Goal: Answer question/provide support: Share knowledge or assist other users

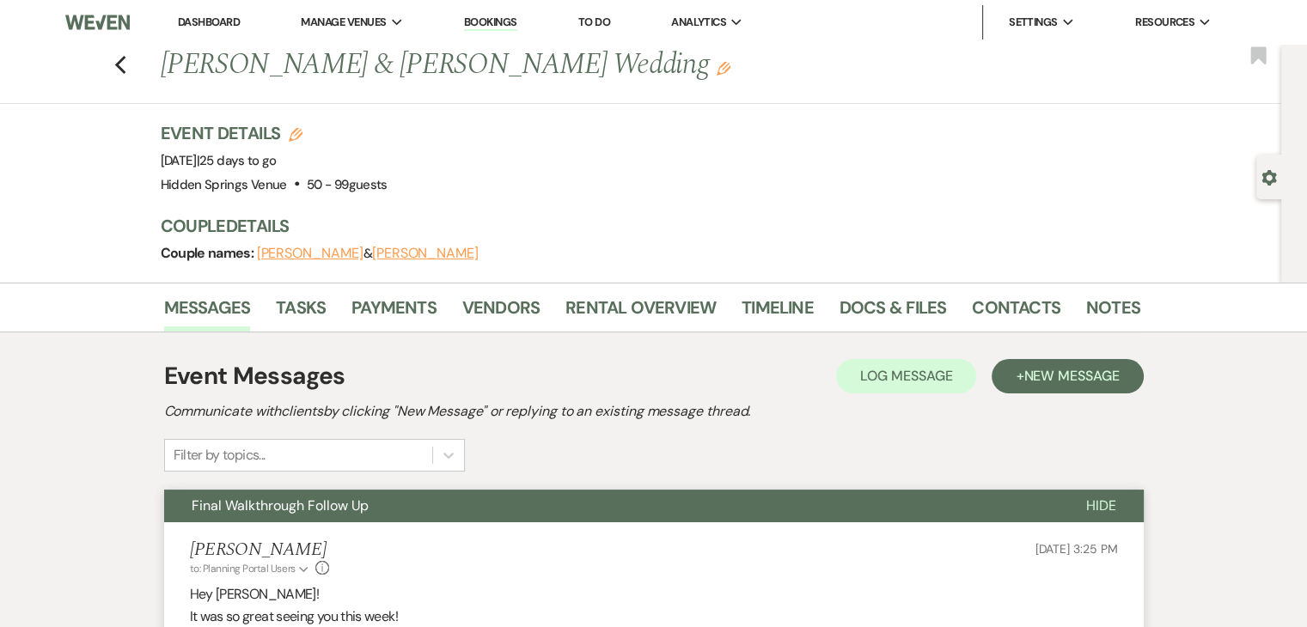
click at [199, 18] on link "Dashboard" at bounding box center [209, 22] width 62 height 15
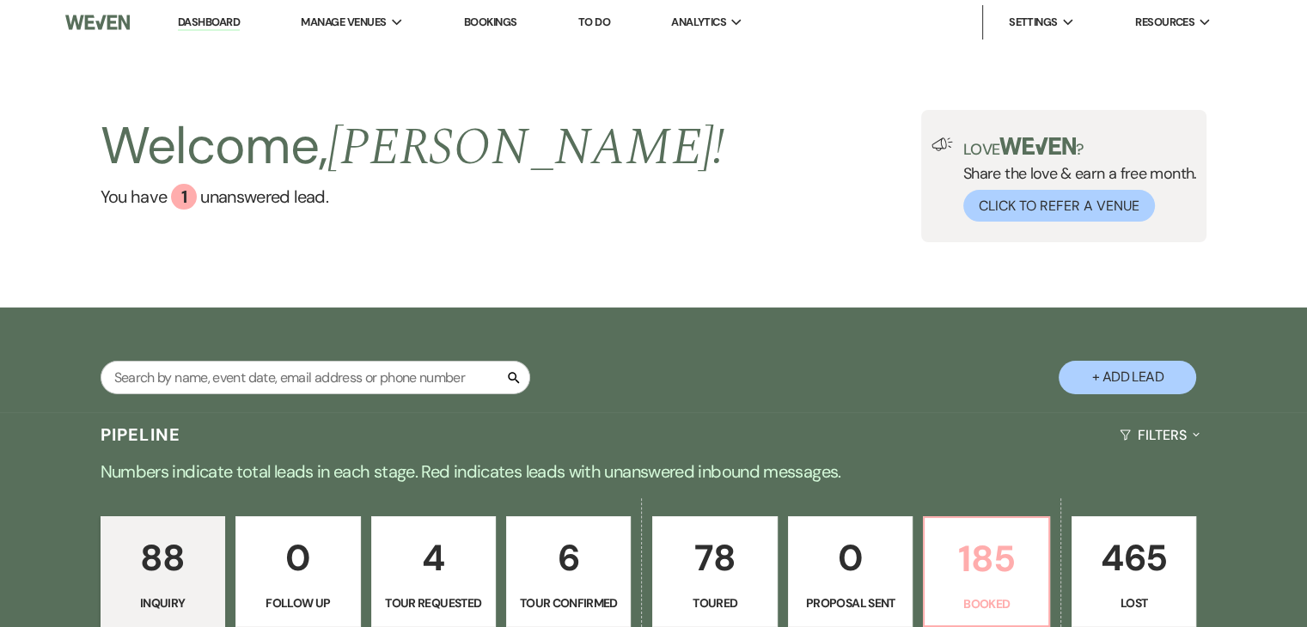
click at [985, 548] on p "185" at bounding box center [986, 559] width 102 height 58
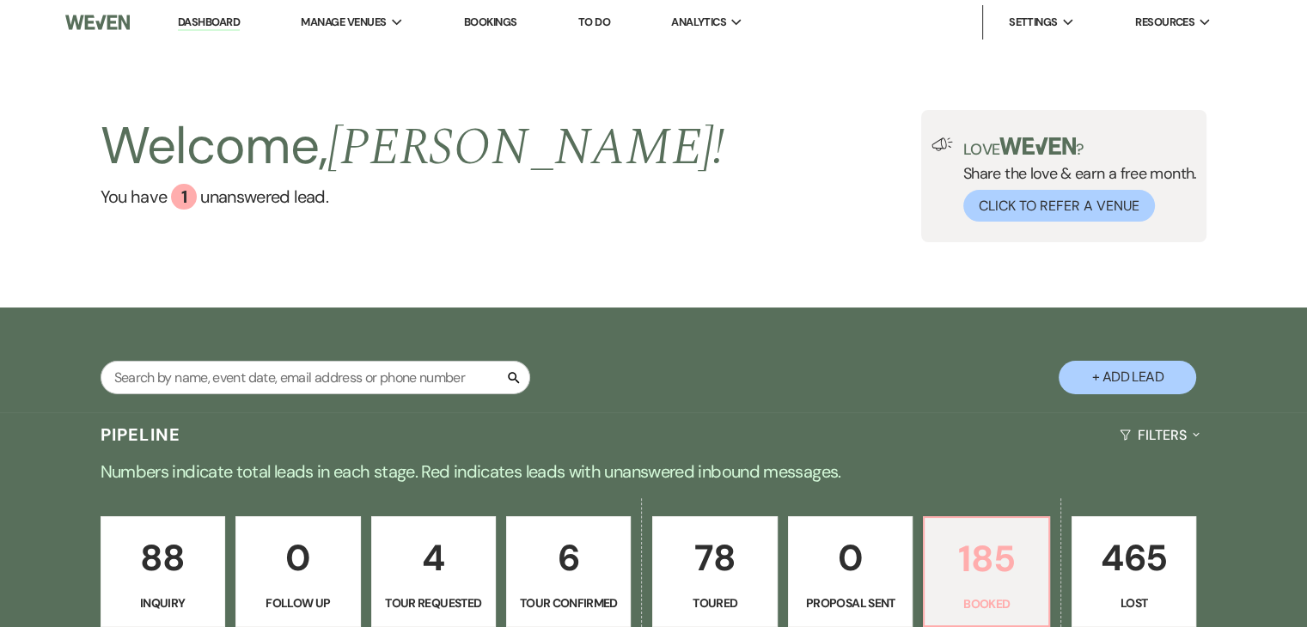
click at [972, 561] on p "185" at bounding box center [986, 559] width 102 height 58
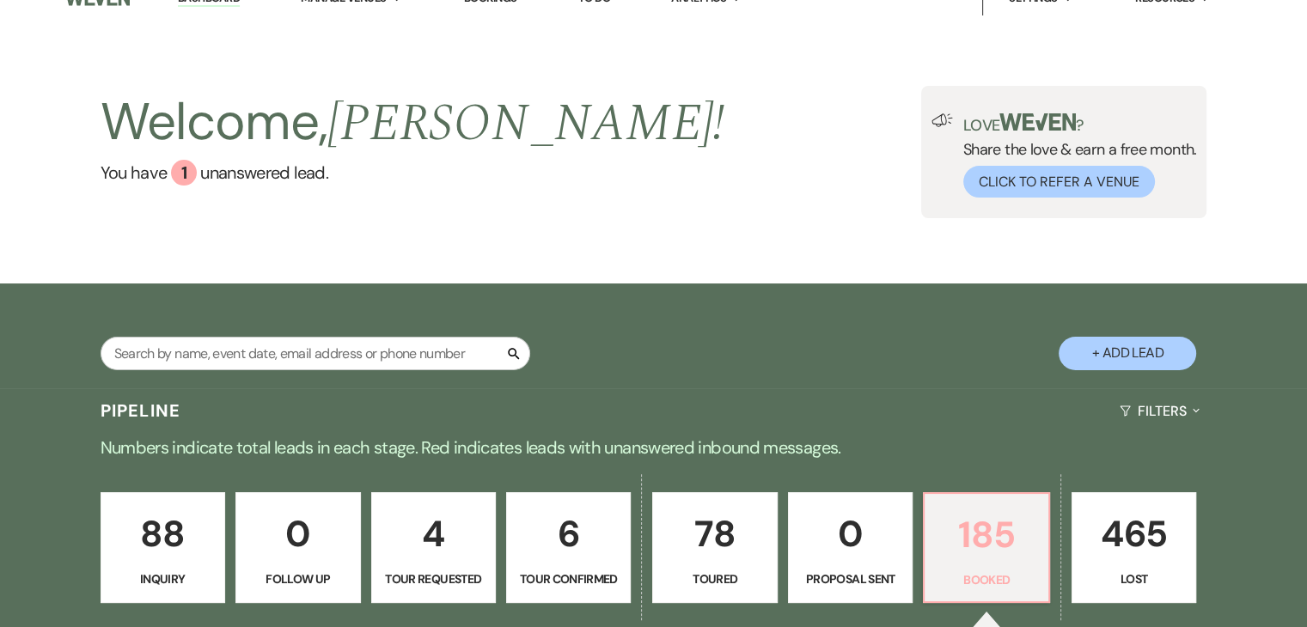
scroll to position [17, 0]
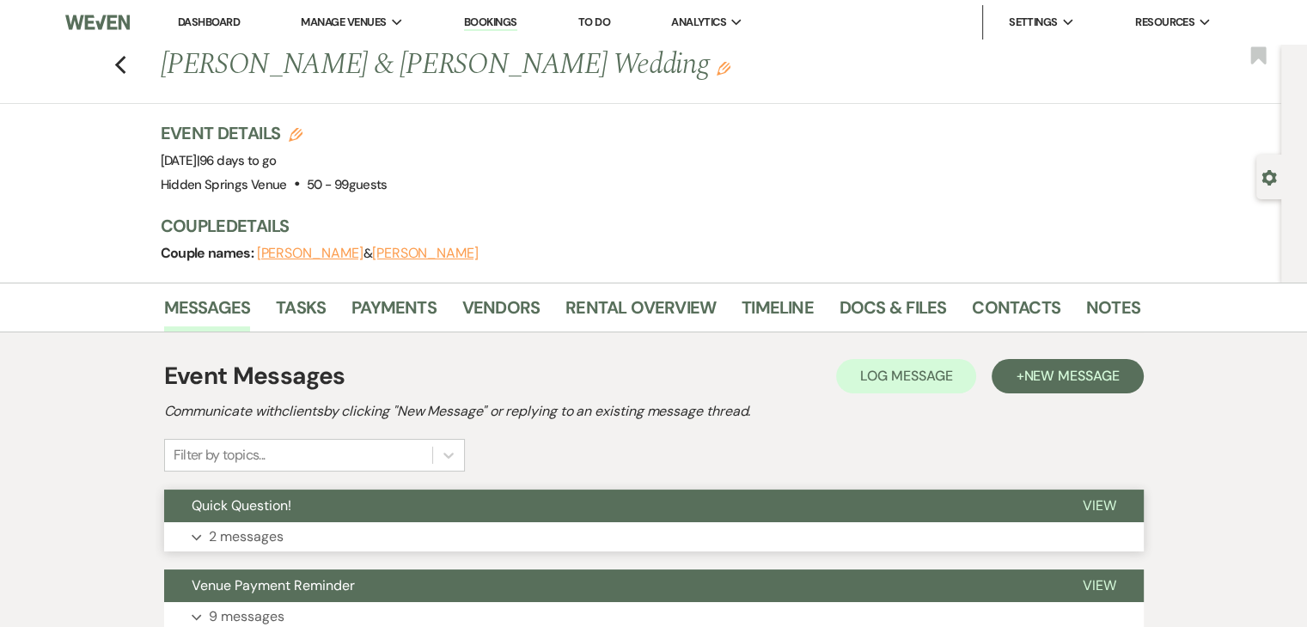
click at [799, 526] on button "Expand 2 messages" at bounding box center [654, 537] width 980 height 29
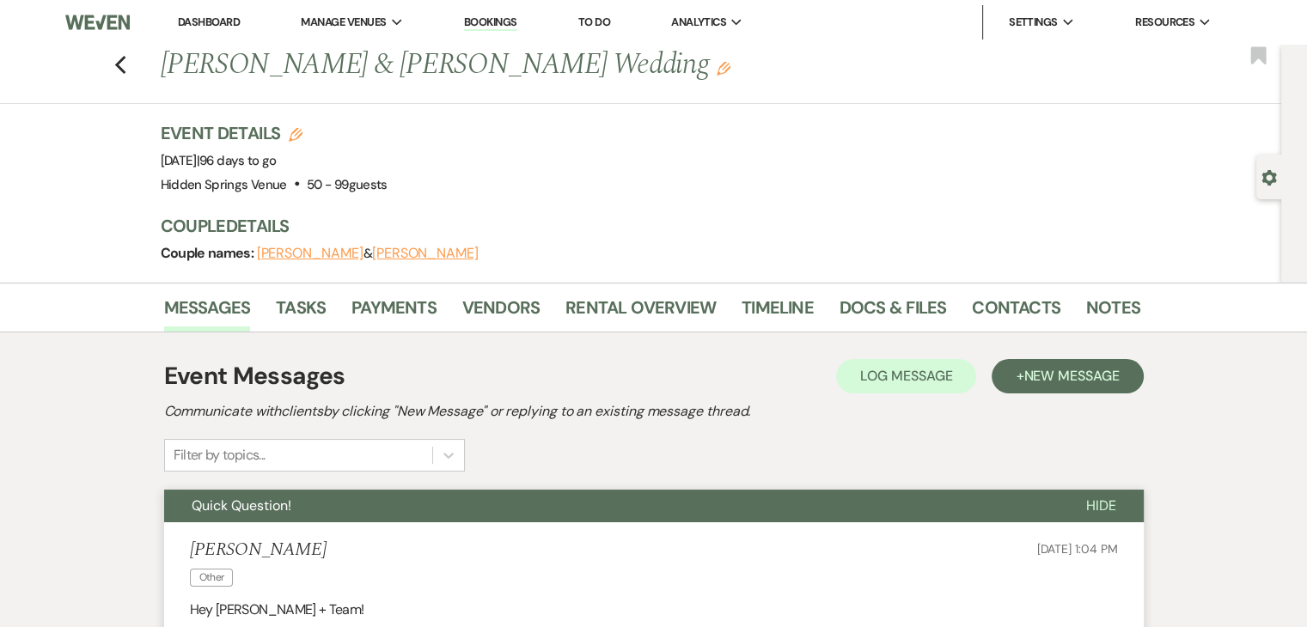
click at [226, 25] on link "Dashboard" at bounding box center [209, 22] width 62 height 15
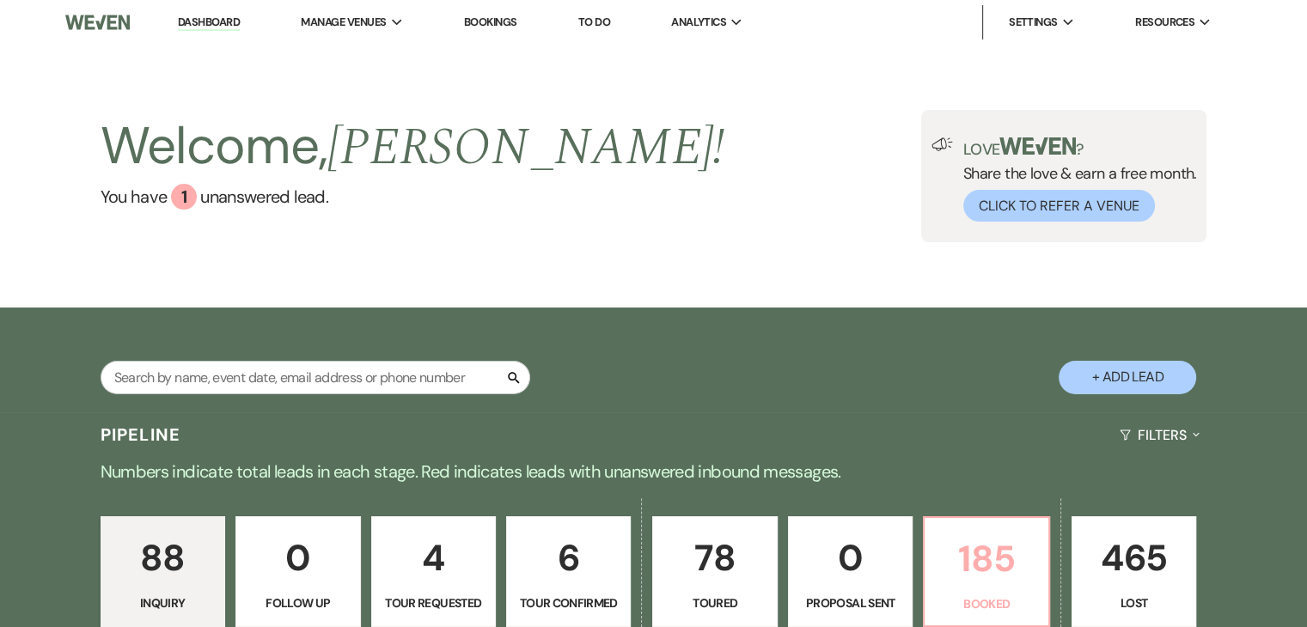
click at [996, 530] on p "185" at bounding box center [986, 559] width 102 height 58
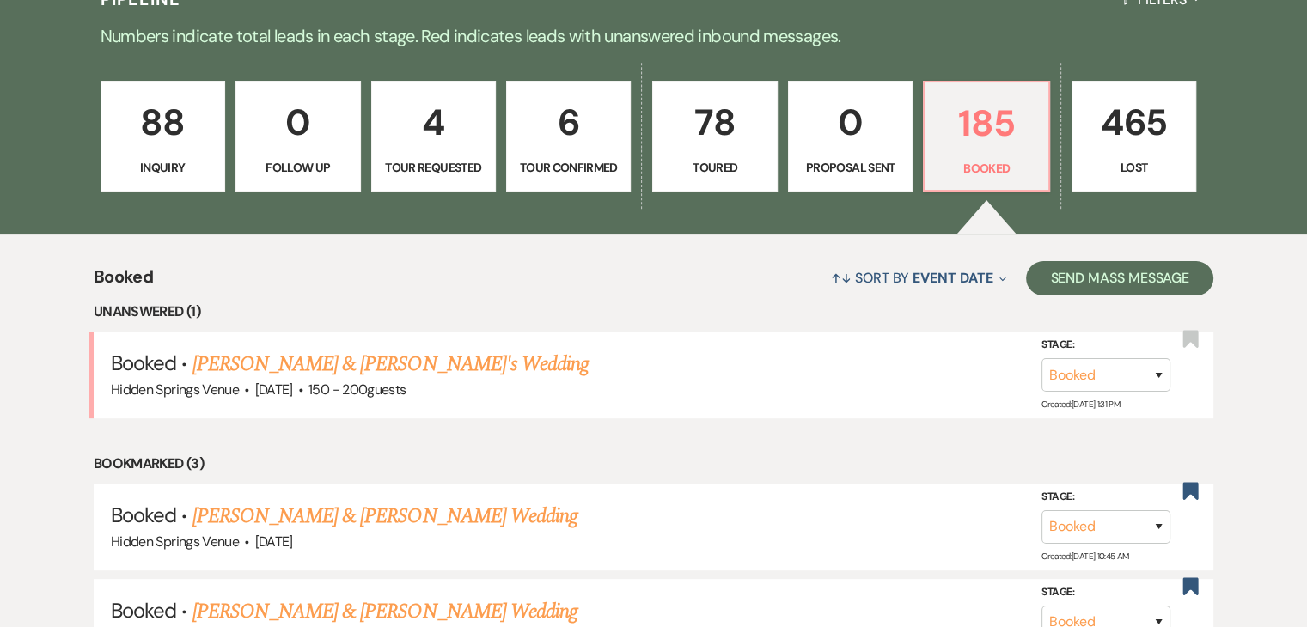
scroll to position [456, 0]
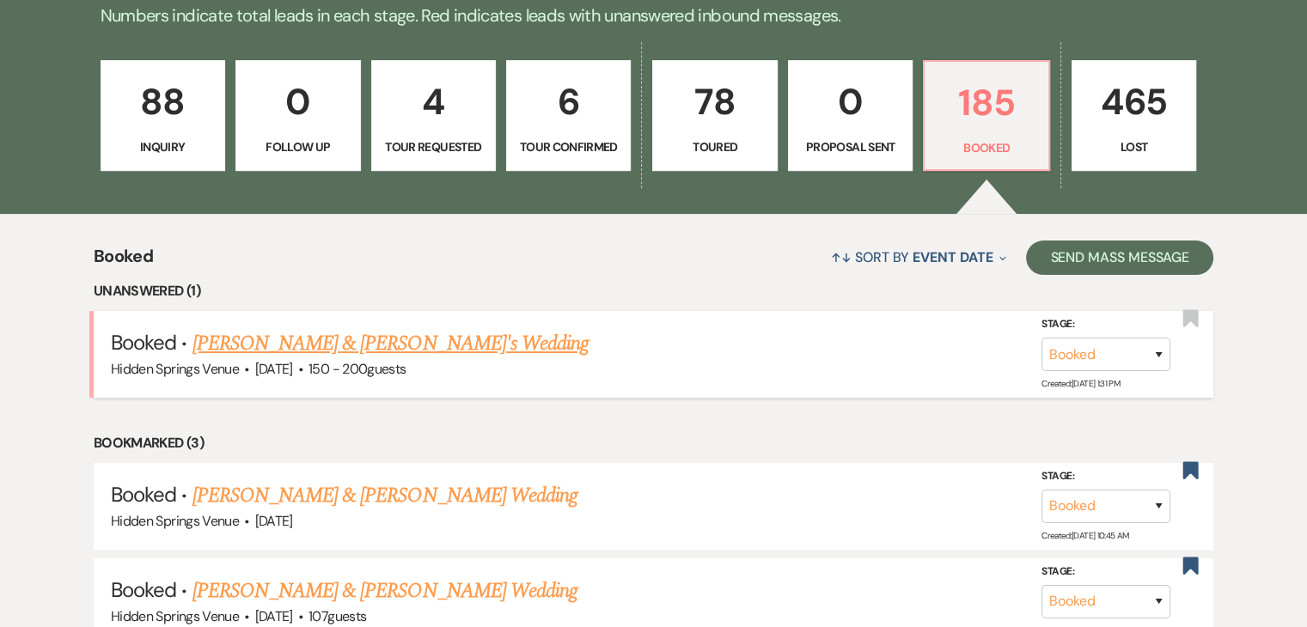
click at [462, 341] on link "[PERSON_NAME] & [PERSON_NAME]'s Wedding" at bounding box center [391, 343] width 397 height 31
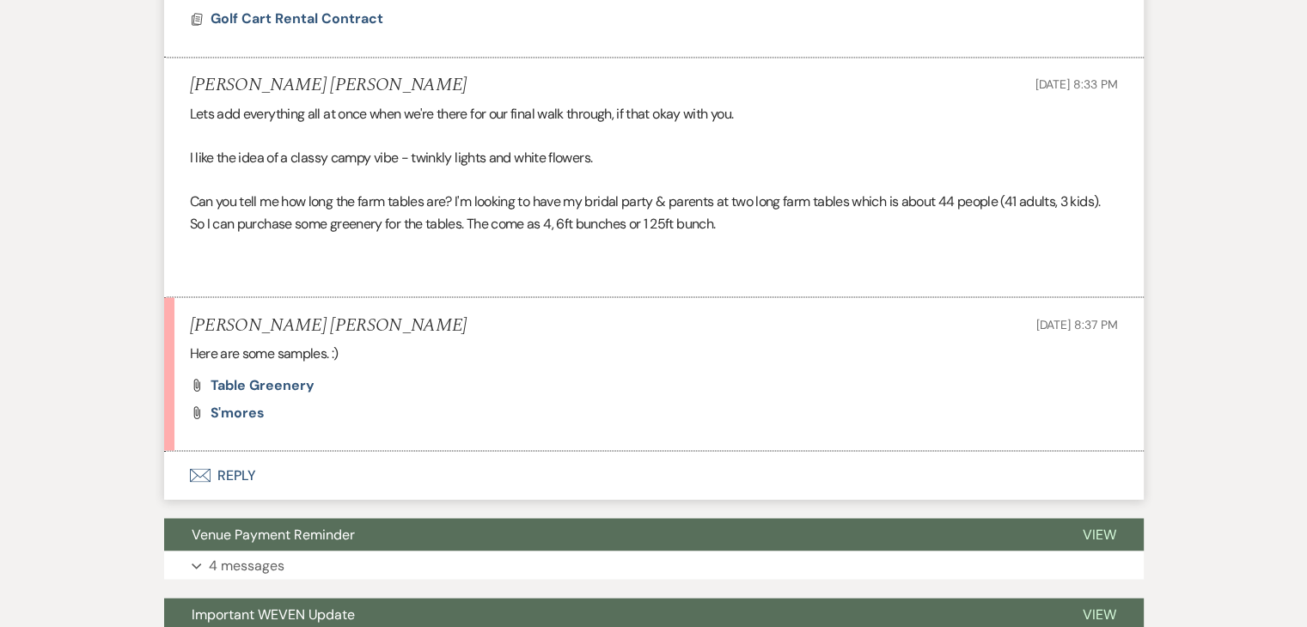
scroll to position [2984, 0]
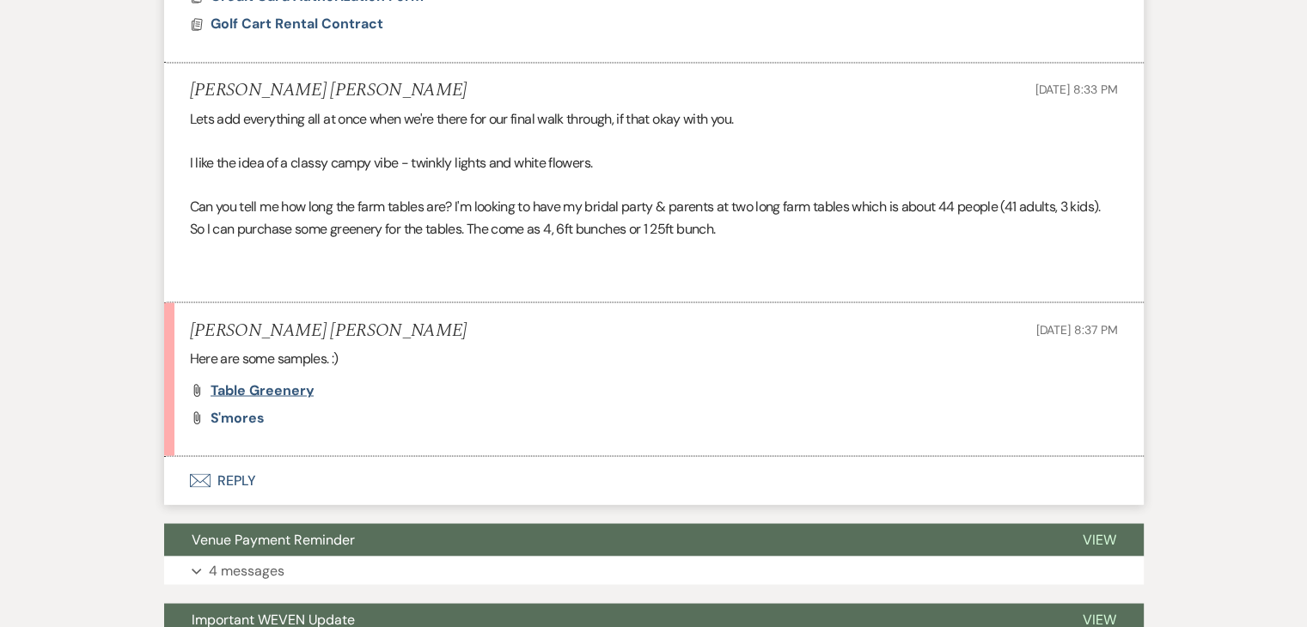
click at [236, 399] on span "Table Greenery" at bounding box center [263, 390] width 104 height 18
click at [248, 426] on span "S'mores" at bounding box center [238, 417] width 54 height 18
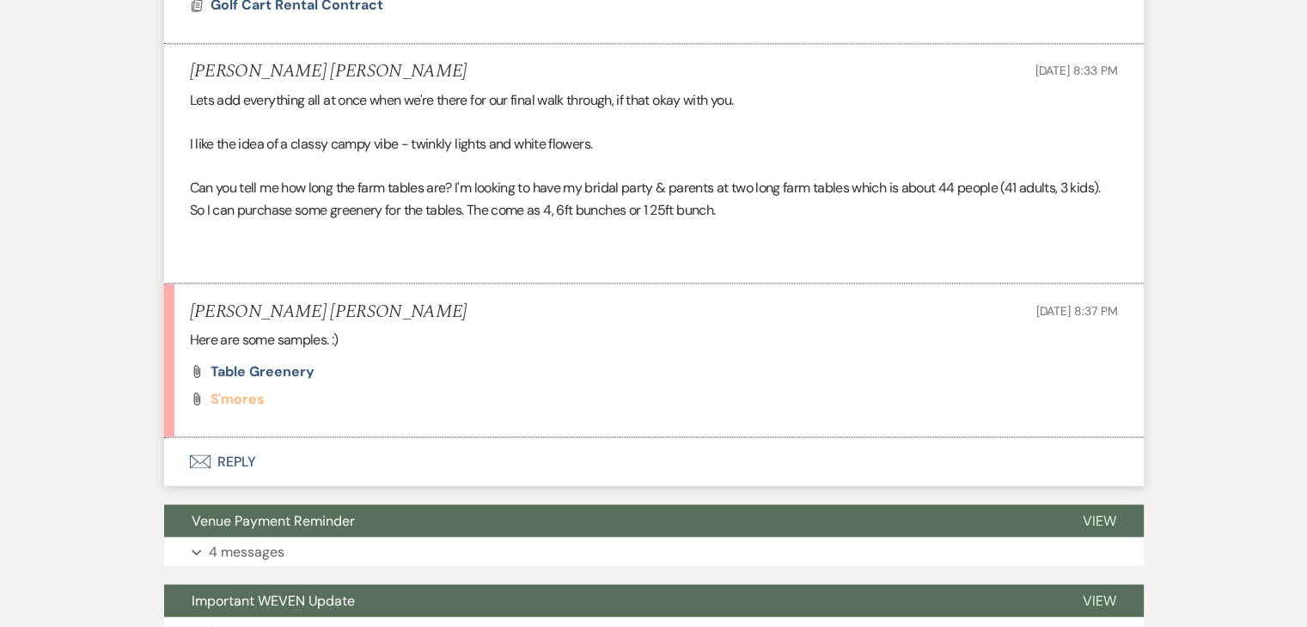
scroll to position [3002, 0]
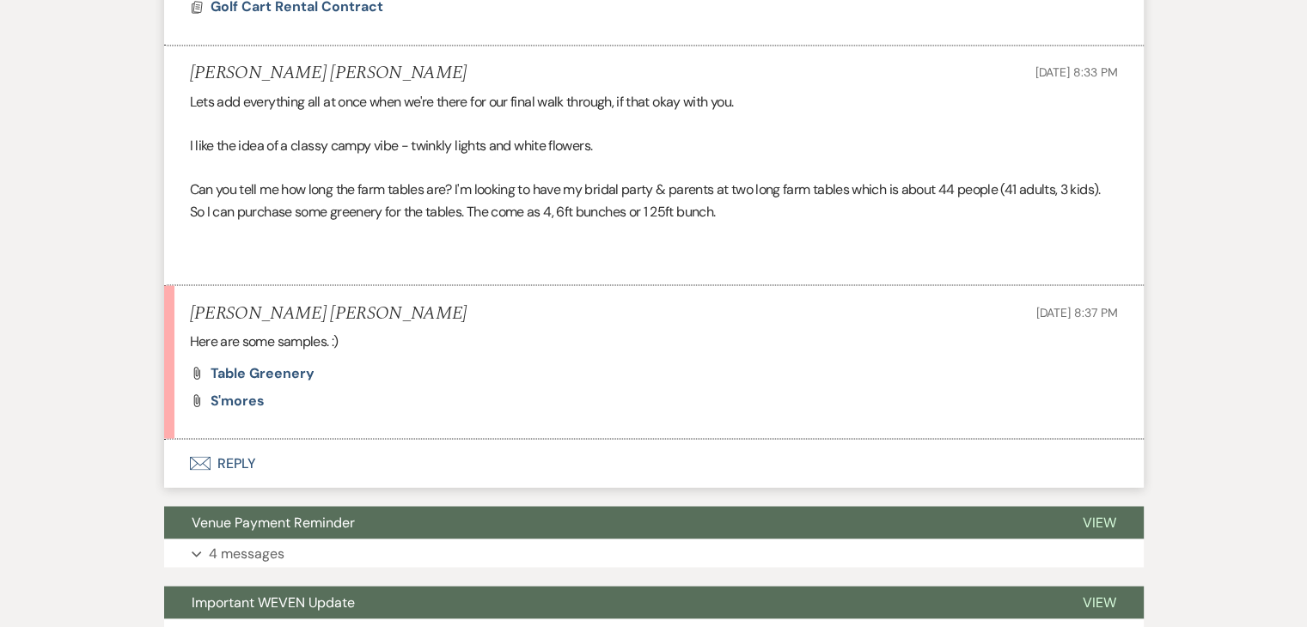
click at [241, 487] on button "Envelope Reply" at bounding box center [654, 463] width 980 height 48
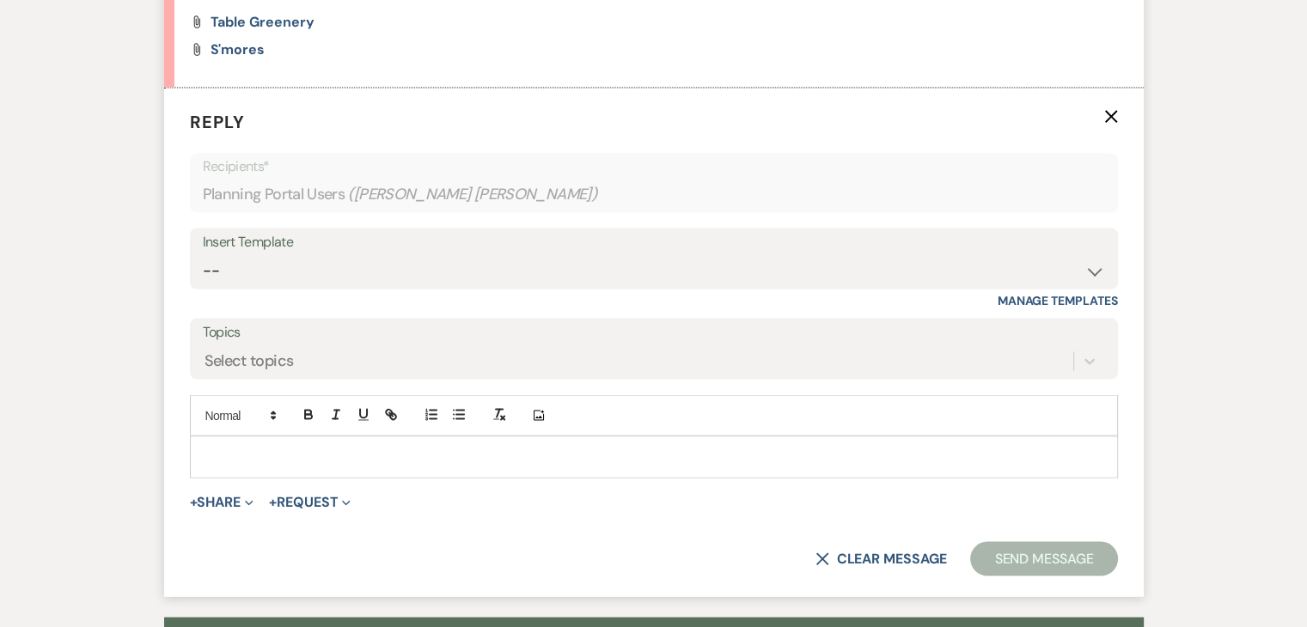
scroll to position [3352, 0]
click at [241, 467] on p at bounding box center [654, 457] width 901 height 19
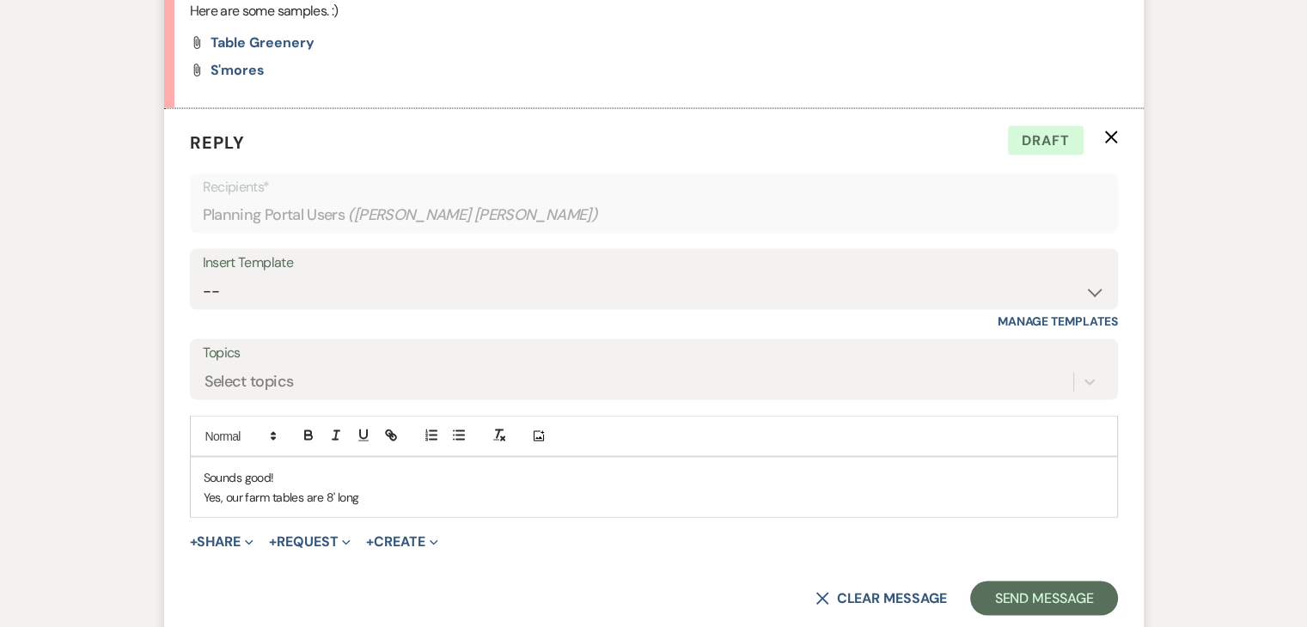
scroll to position [3433, 0]
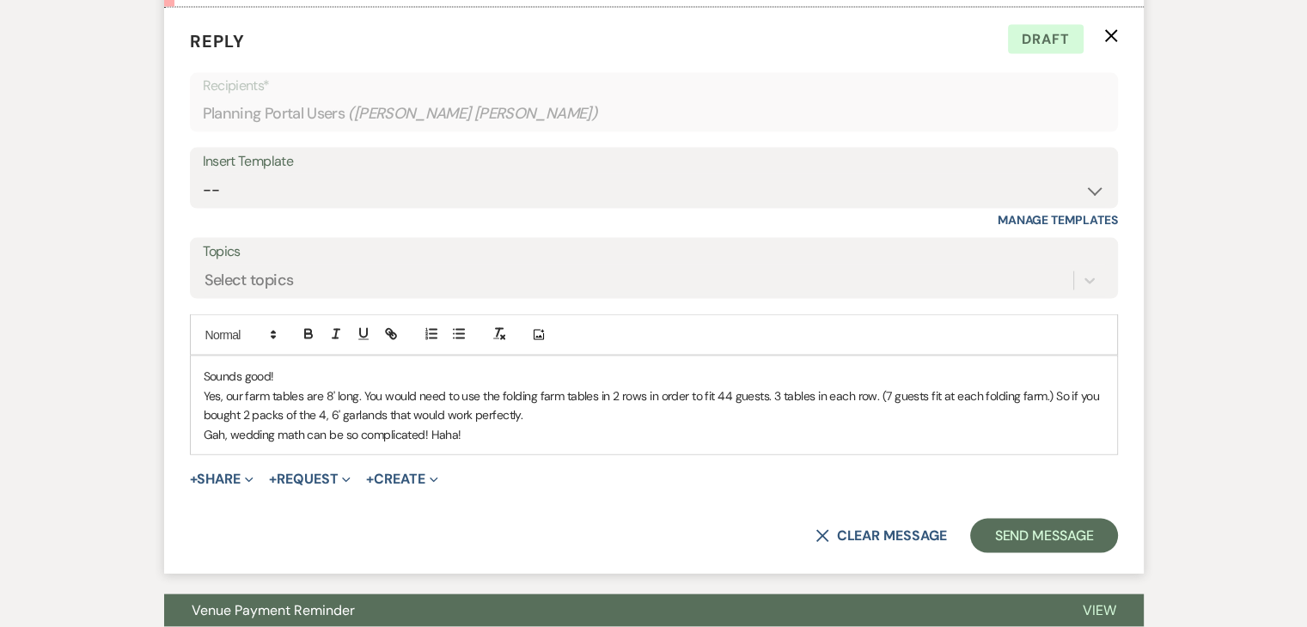
click at [591, 425] on p "Yes, our farm tables are 8' long. You would need to use the folding farm tables…" at bounding box center [654, 406] width 901 height 39
drag, startPoint x: 767, startPoint y: 457, endPoint x: 481, endPoint y: 465, distance: 285.5
click at [481, 425] on p "Yes, our farm tables are 8' long. You would need to use the folding farm tables…" at bounding box center [654, 406] width 901 height 39
click at [490, 425] on p "Yes, our farm tables are 8' long. You would need to use 3 tables in each row. (…" at bounding box center [654, 406] width 901 height 39
click at [421, 425] on p "Yes, our farm tables are 8' long. You would need to use 3 folding farm tables i…" at bounding box center [654, 406] width 901 height 39
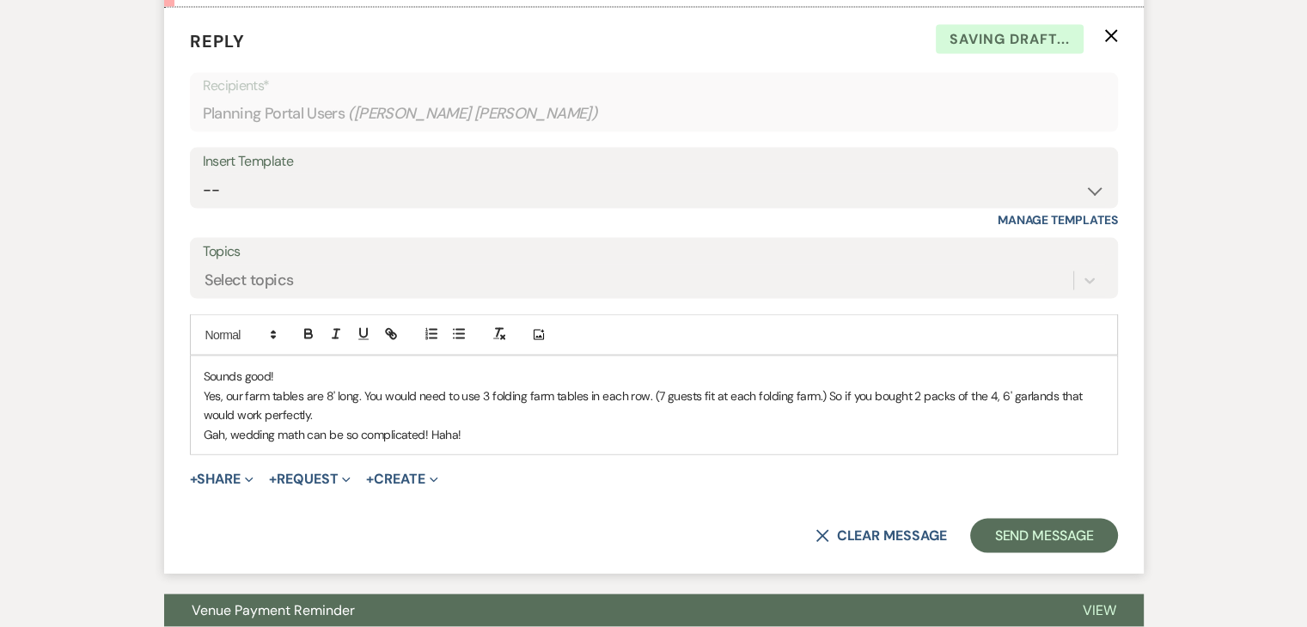
click at [1049, 425] on p "Yes, our farm tables are 8' long. You would need to use 3 folding farm tables i…" at bounding box center [654, 406] width 901 height 39
click at [506, 444] on p "Gah, wedding math can be so complicated! Haha!" at bounding box center [654, 434] width 901 height 19
drag, startPoint x: 480, startPoint y: 499, endPoint x: 204, endPoint y: 501, distance: 275.9
click at [204, 444] on p "Gah, wedding math can be so complicated! Haha!" at bounding box center [654, 434] width 901 height 19
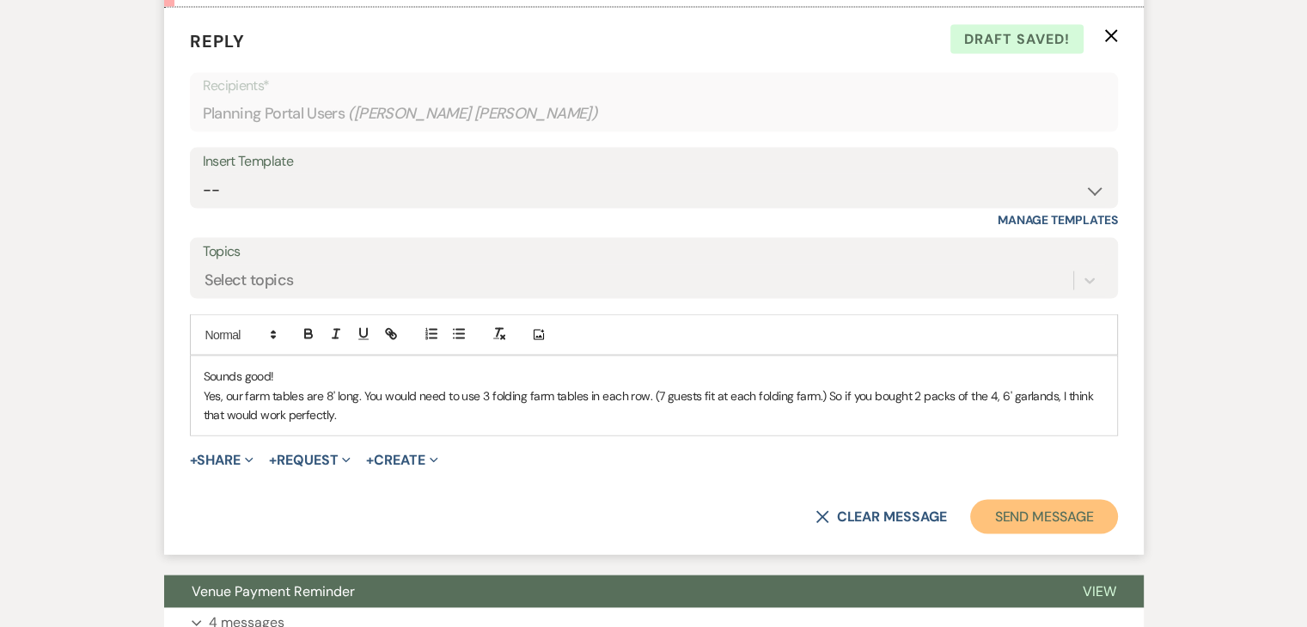
click at [1029, 535] on button "Send Message" at bounding box center [1043, 517] width 147 height 34
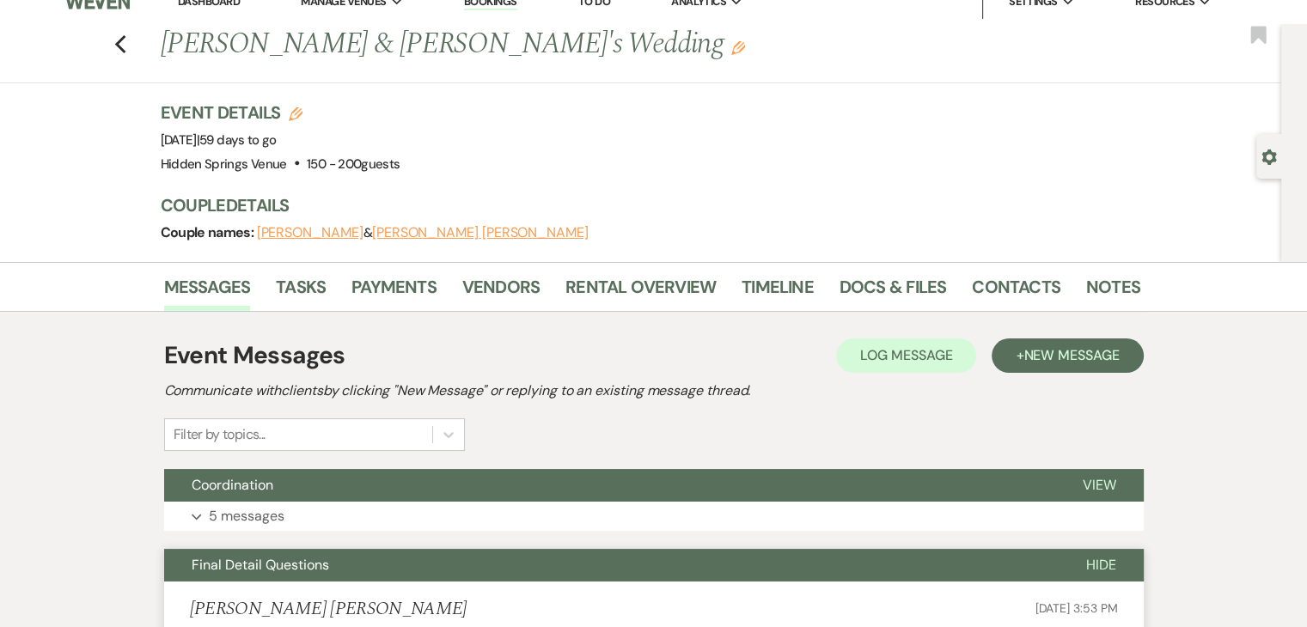
scroll to position [0, 0]
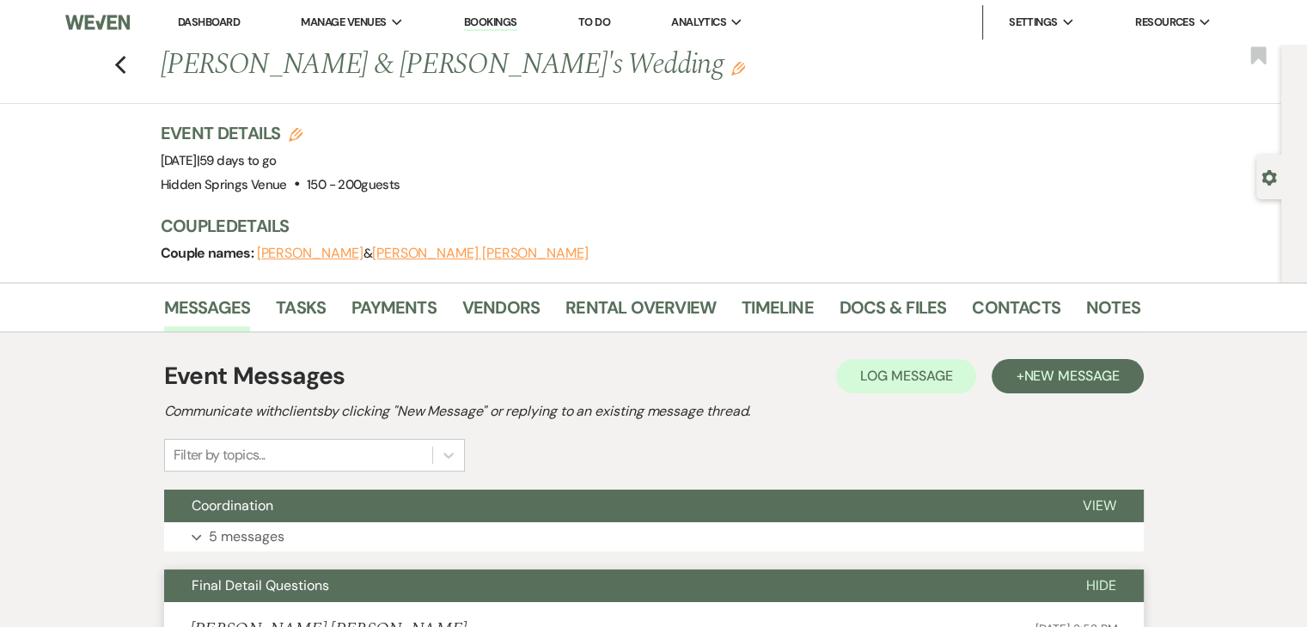
click at [213, 25] on link "Dashboard" at bounding box center [209, 22] width 62 height 15
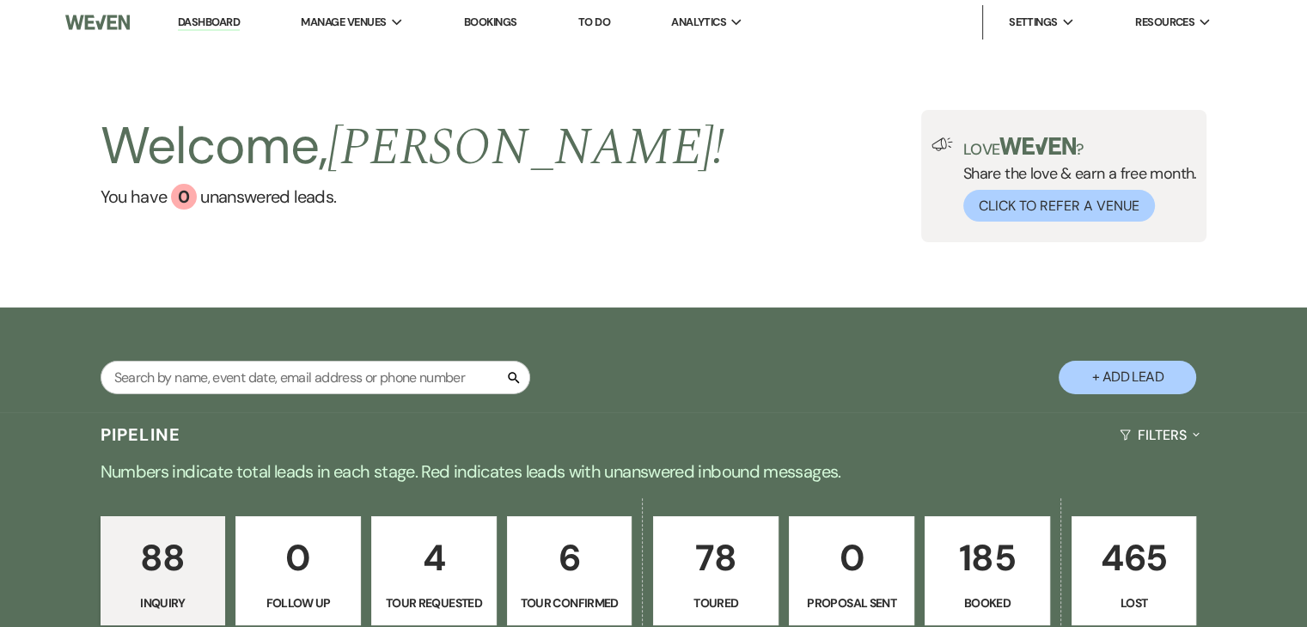
click at [229, 26] on link "Dashboard" at bounding box center [209, 23] width 62 height 16
click at [276, 387] on input "text" at bounding box center [316, 378] width 430 height 34
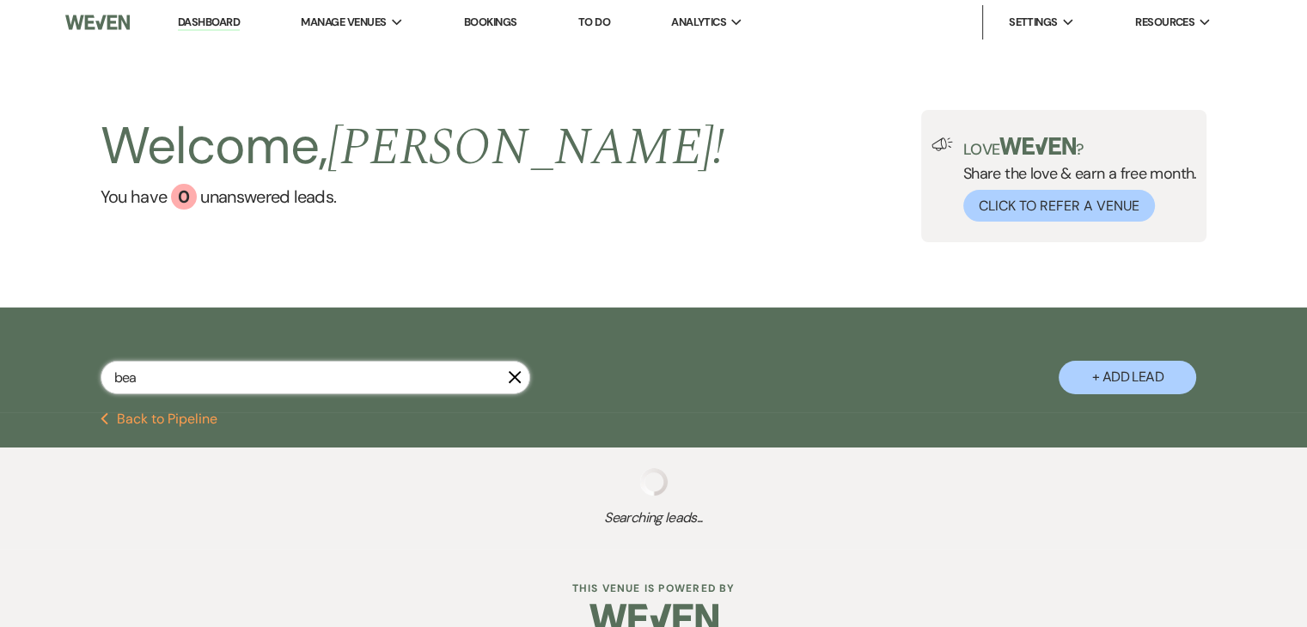
type input "beav"
select select "5"
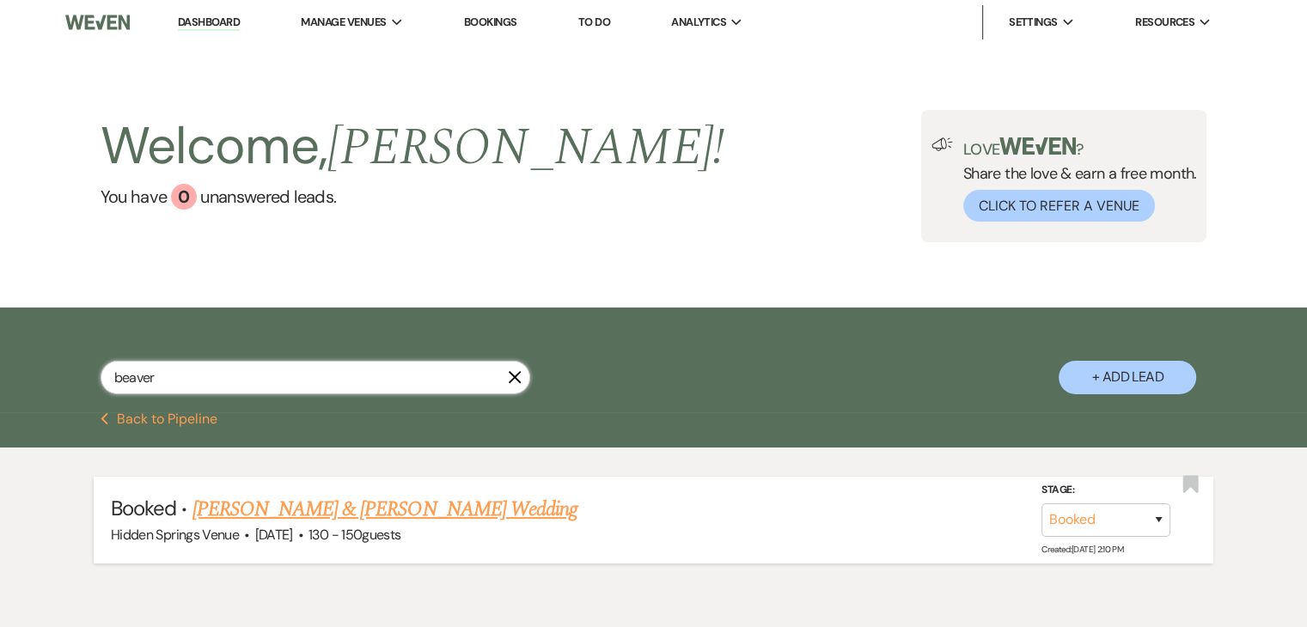
type input "beaver"
click at [320, 504] on link "[PERSON_NAME] & [PERSON_NAME] Wedding" at bounding box center [385, 509] width 385 height 31
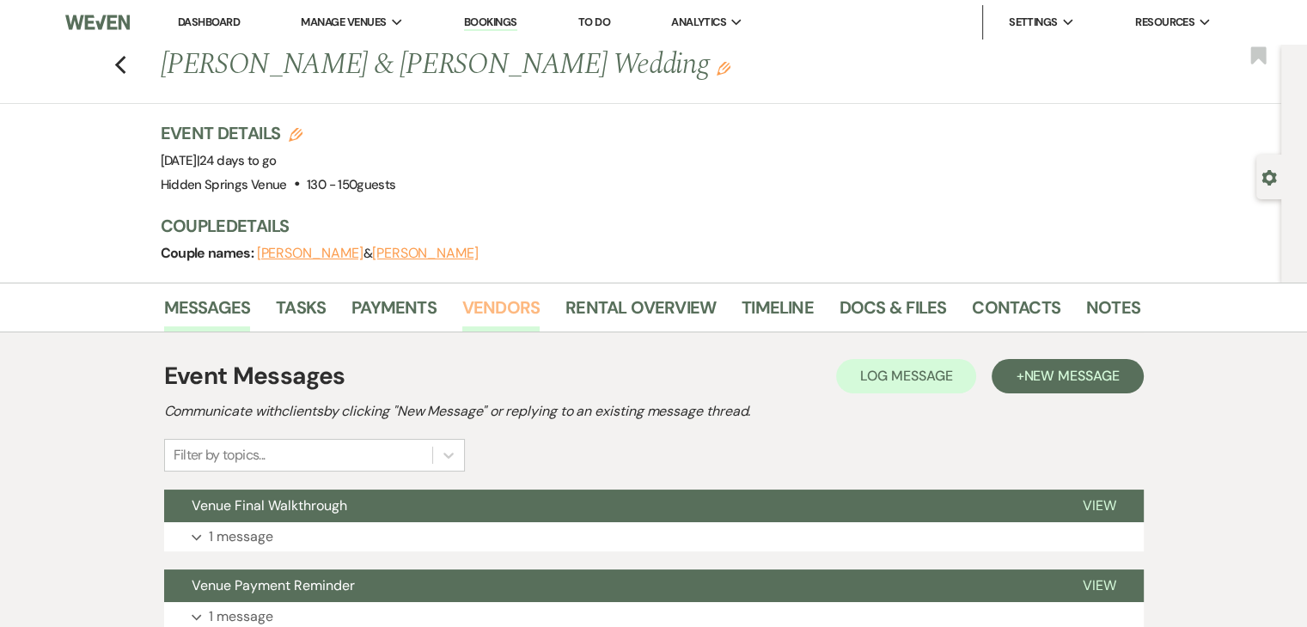
click at [509, 307] on link "Vendors" at bounding box center [500, 313] width 77 height 38
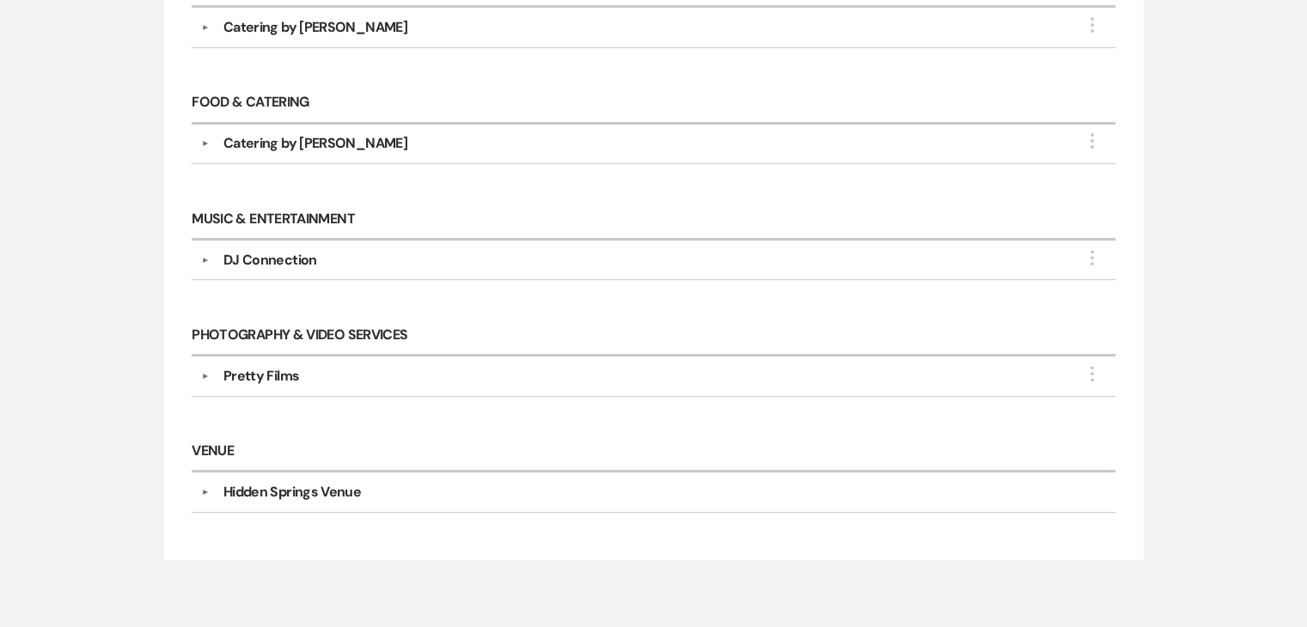
scroll to position [615, 0]
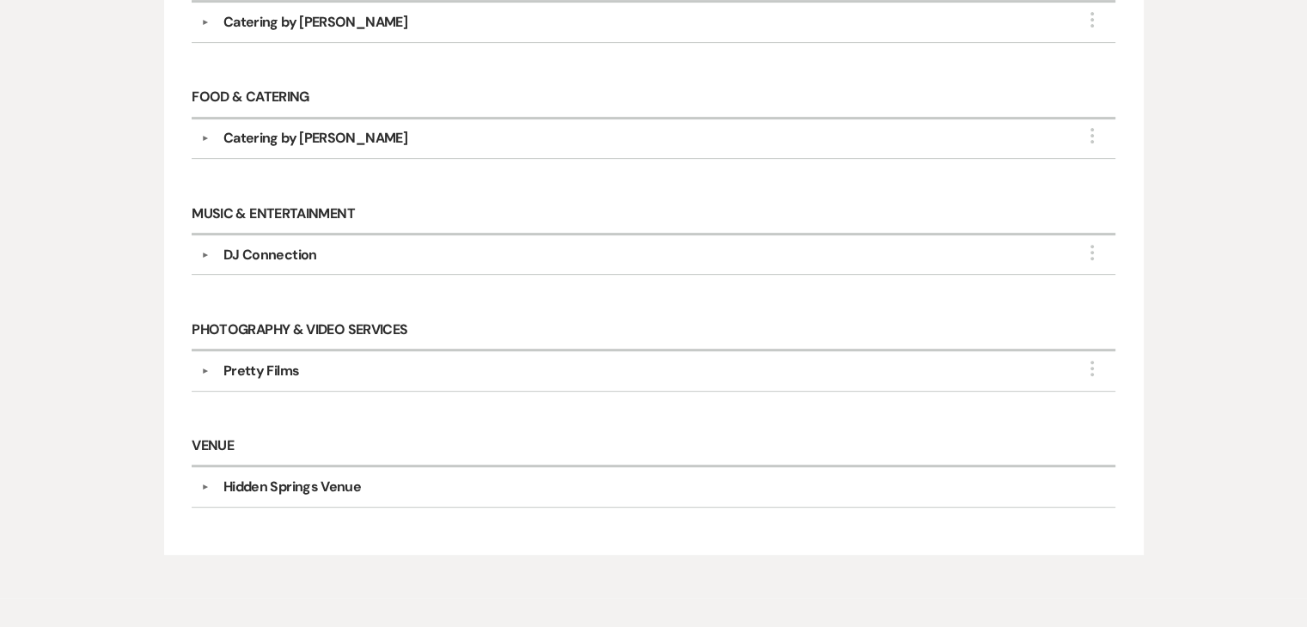
click at [261, 369] on div "Pretty Films" at bounding box center [261, 371] width 76 height 21
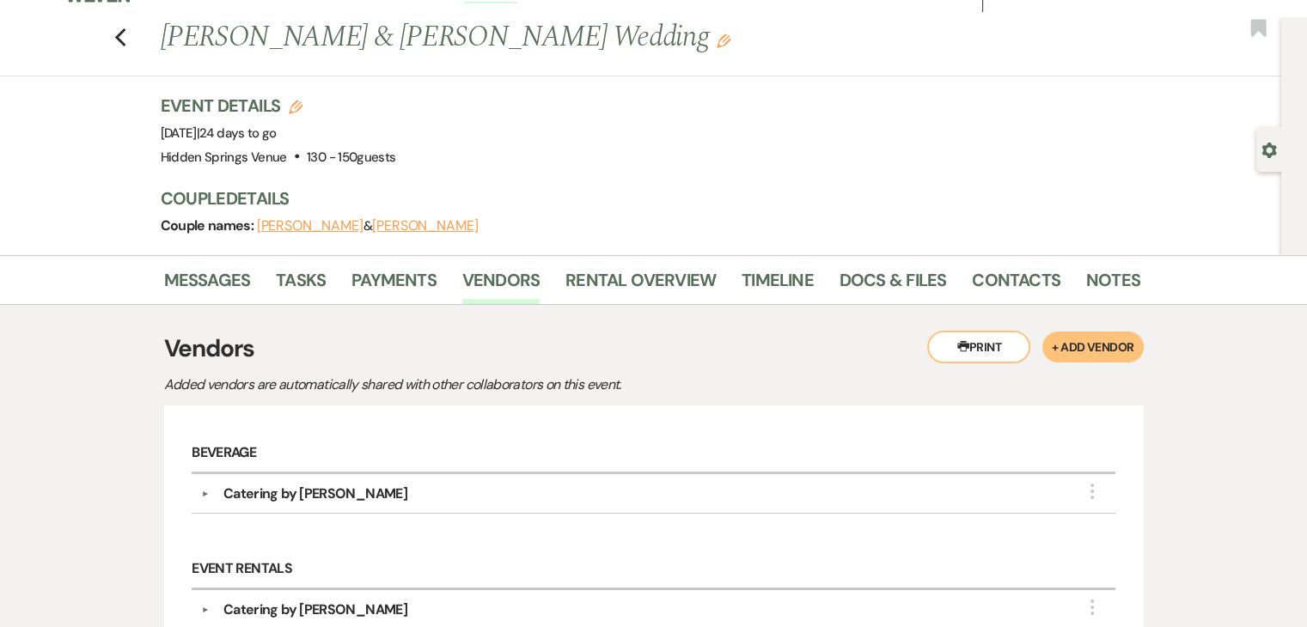
scroll to position [0, 0]
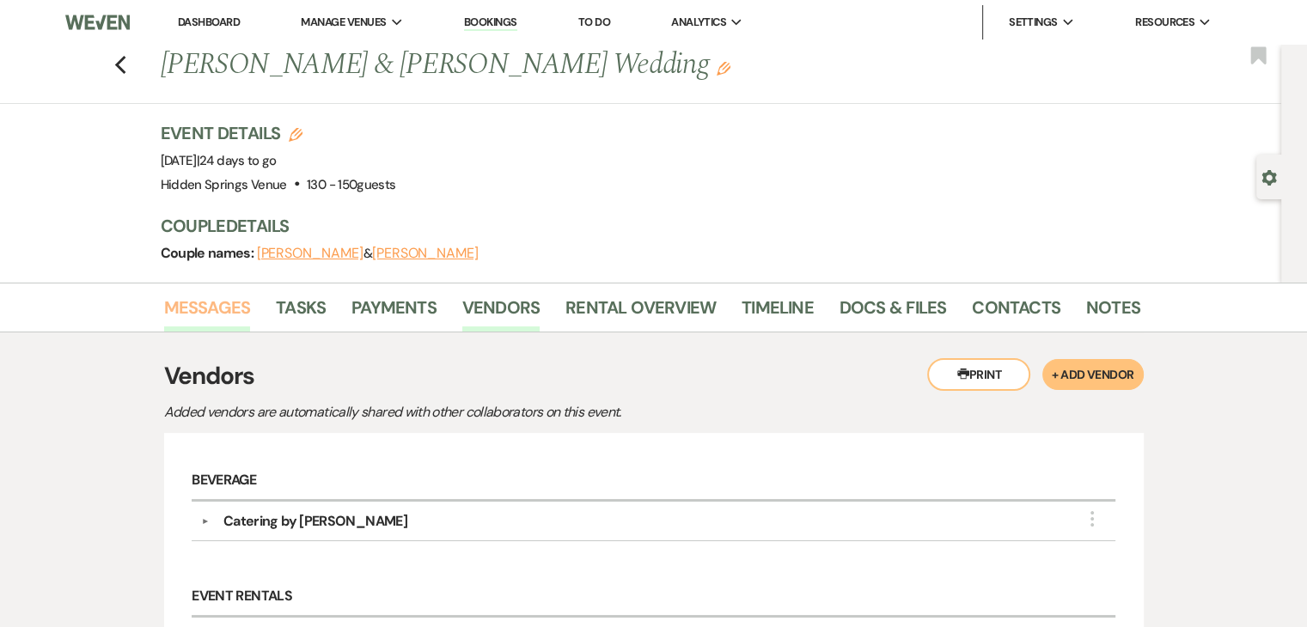
click at [211, 314] on link "Messages" at bounding box center [207, 313] width 87 height 38
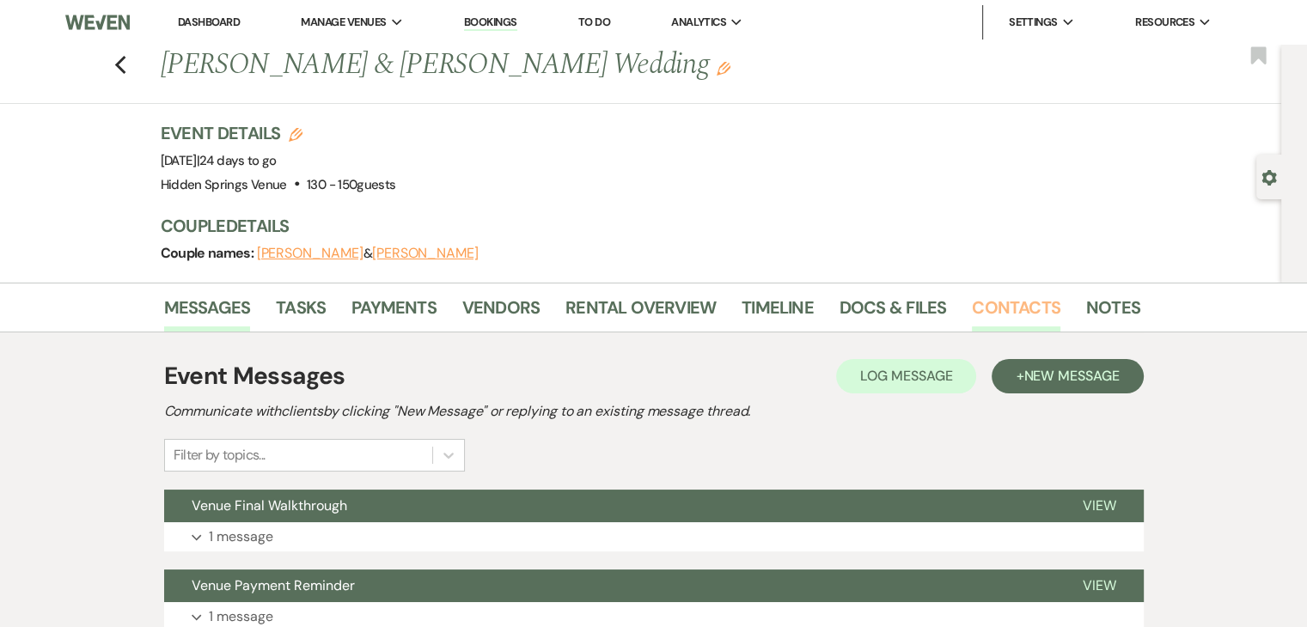
click at [990, 321] on link "Contacts" at bounding box center [1016, 313] width 89 height 38
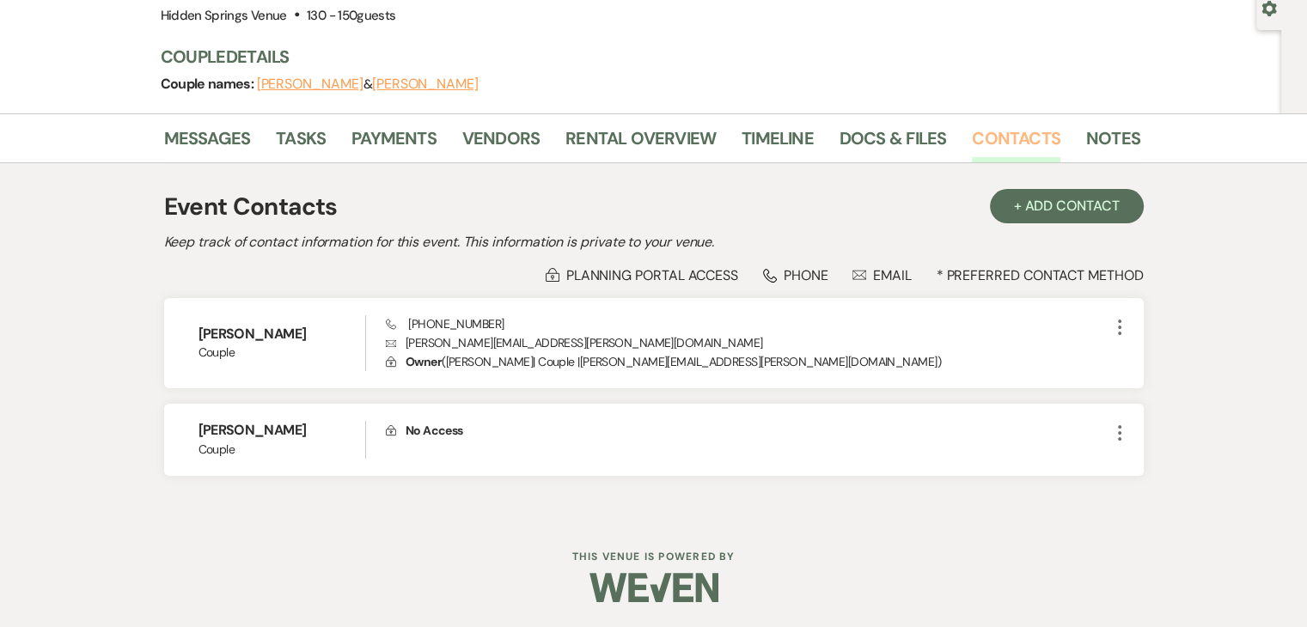
scroll to position [168, 0]
click at [873, 136] on link "Docs & Files" at bounding box center [893, 144] width 107 height 38
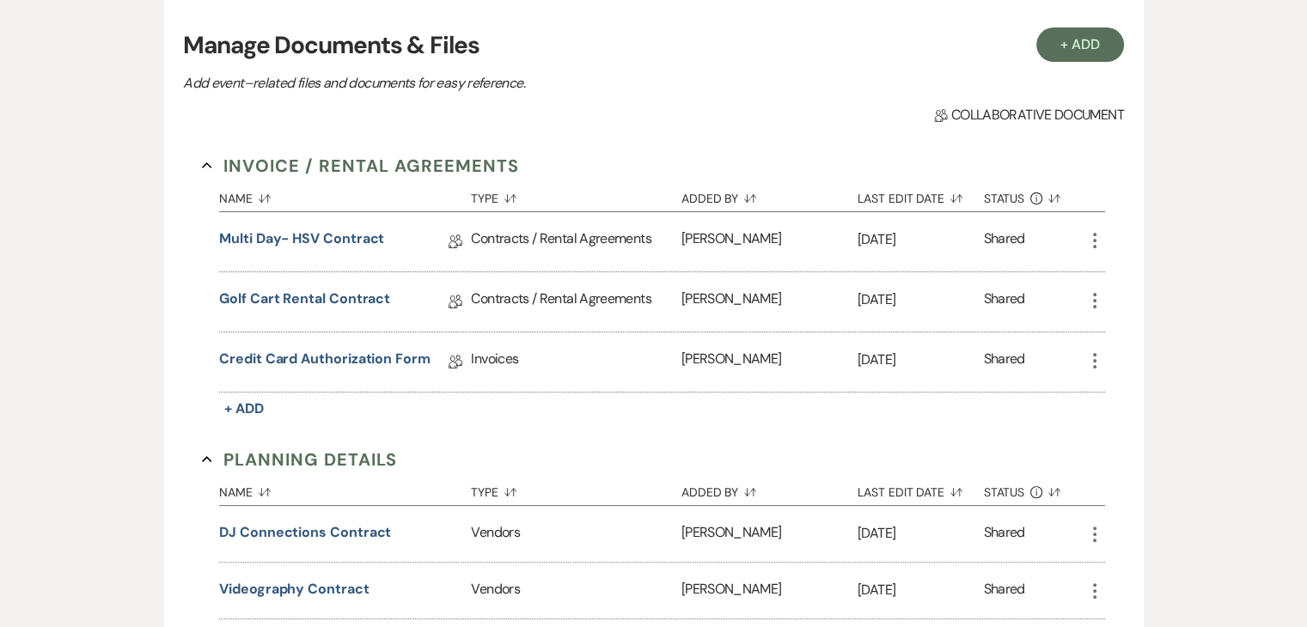
scroll to position [351, 0]
click at [387, 356] on link "Credit Card Authorization Form" at bounding box center [324, 361] width 211 height 27
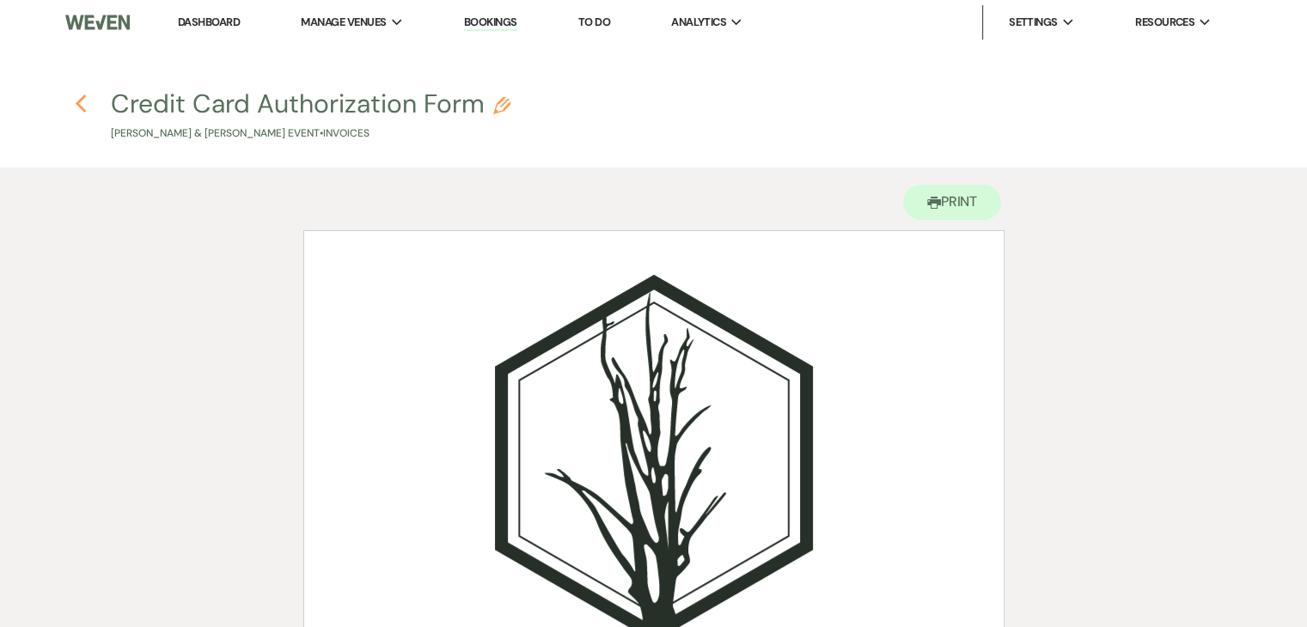
click at [77, 104] on use "button" at bounding box center [80, 104] width 11 height 19
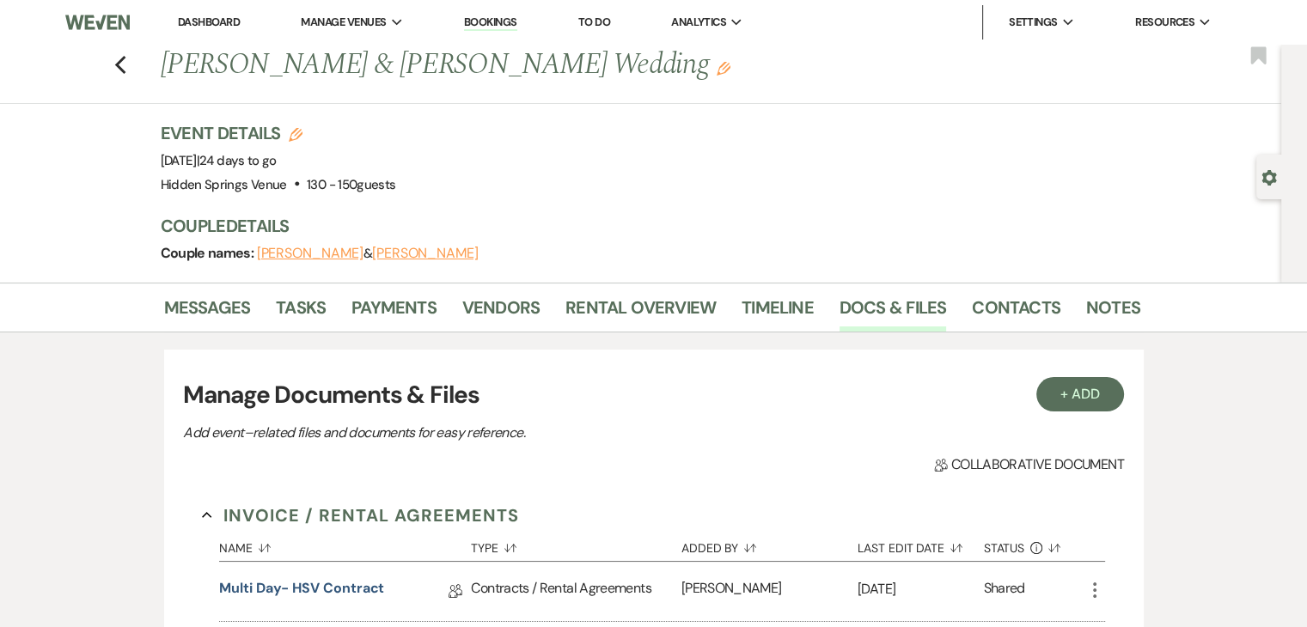
scroll to position [351, 0]
